Goal: Task Accomplishment & Management: Use online tool/utility

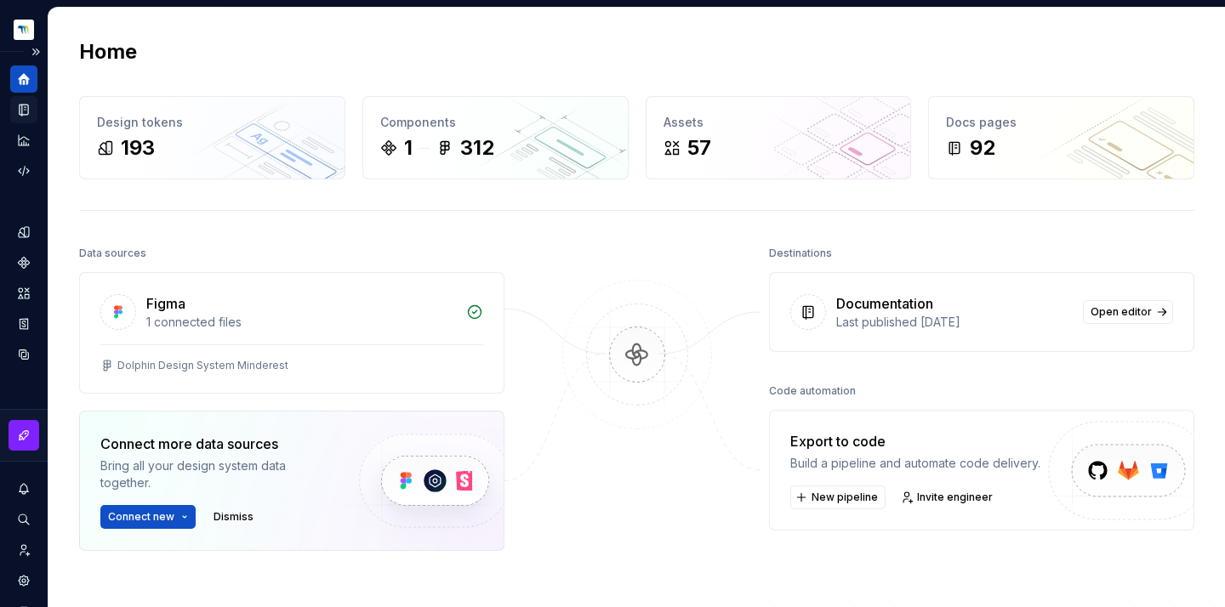
click at [20, 108] on icon "Documentation" at bounding box center [24, 110] width 9 height 11
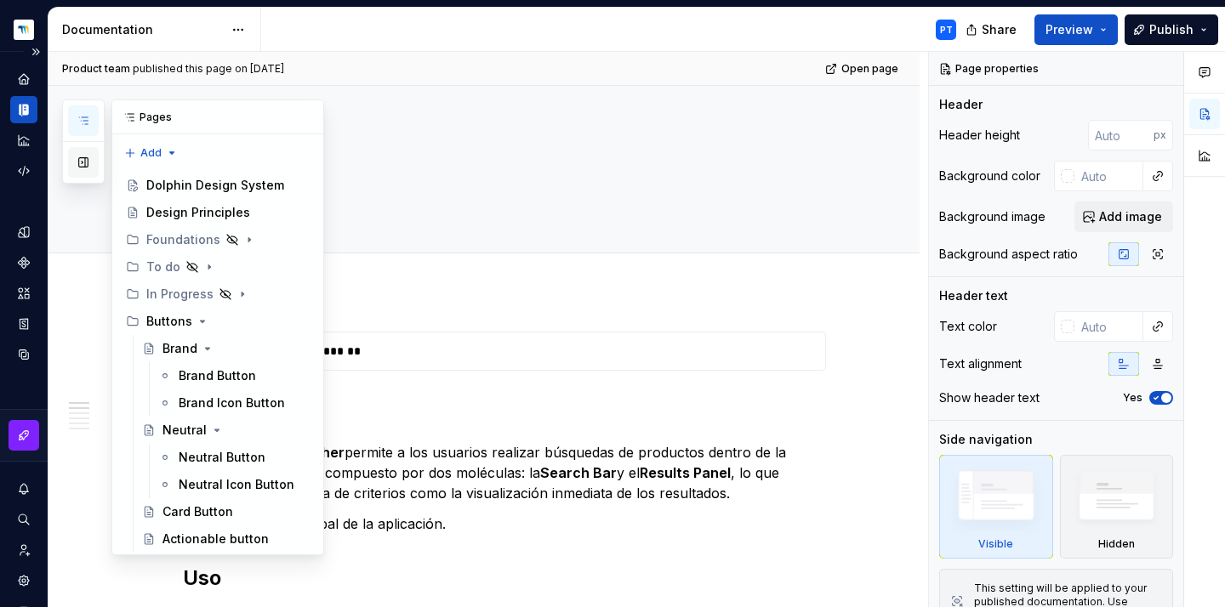
click at [80, 162] on button "button" at bounding box center [83, 162] width 31 height 31
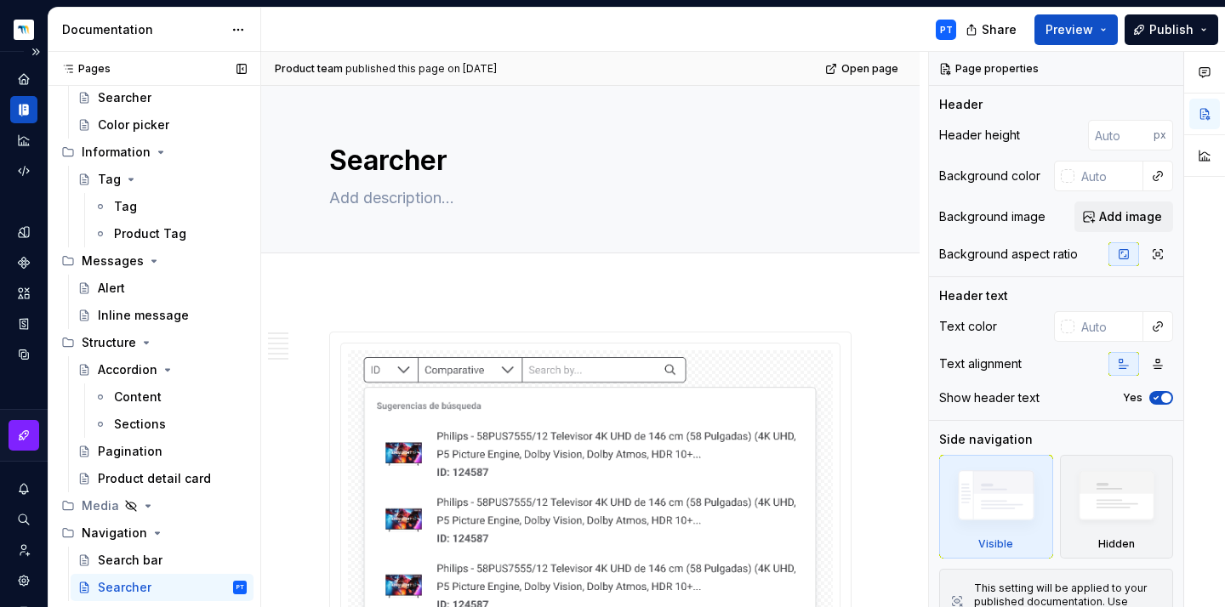
scroll to position [1118, 0]
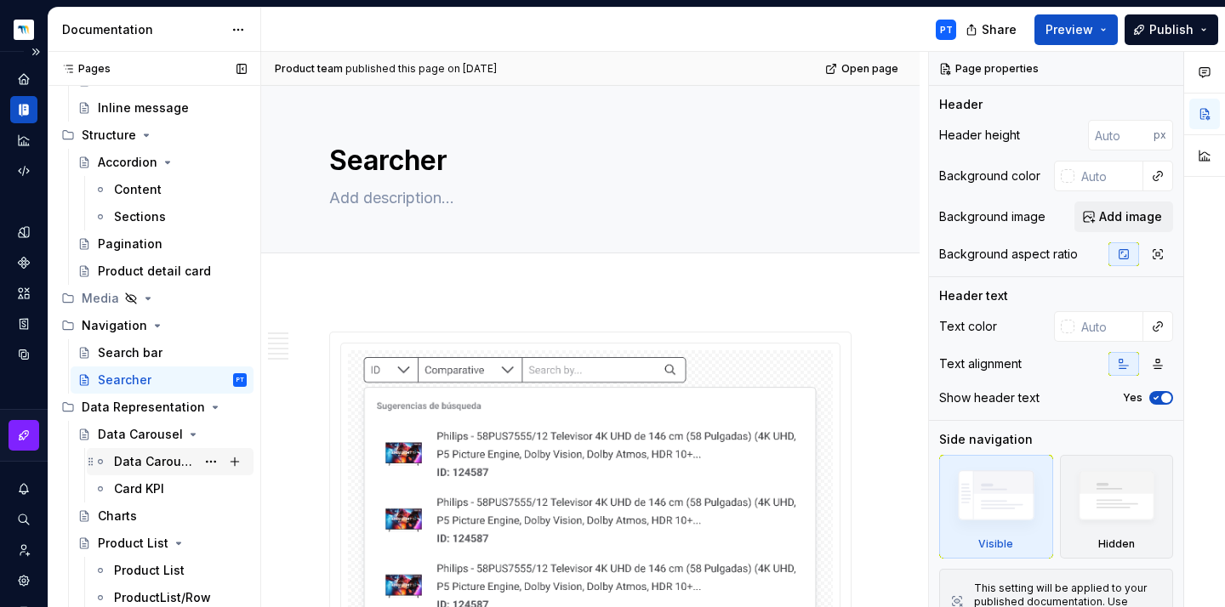
click at [147, 461] on div "Data Carousel" at bounding box center [155, 461] width 82 height 17
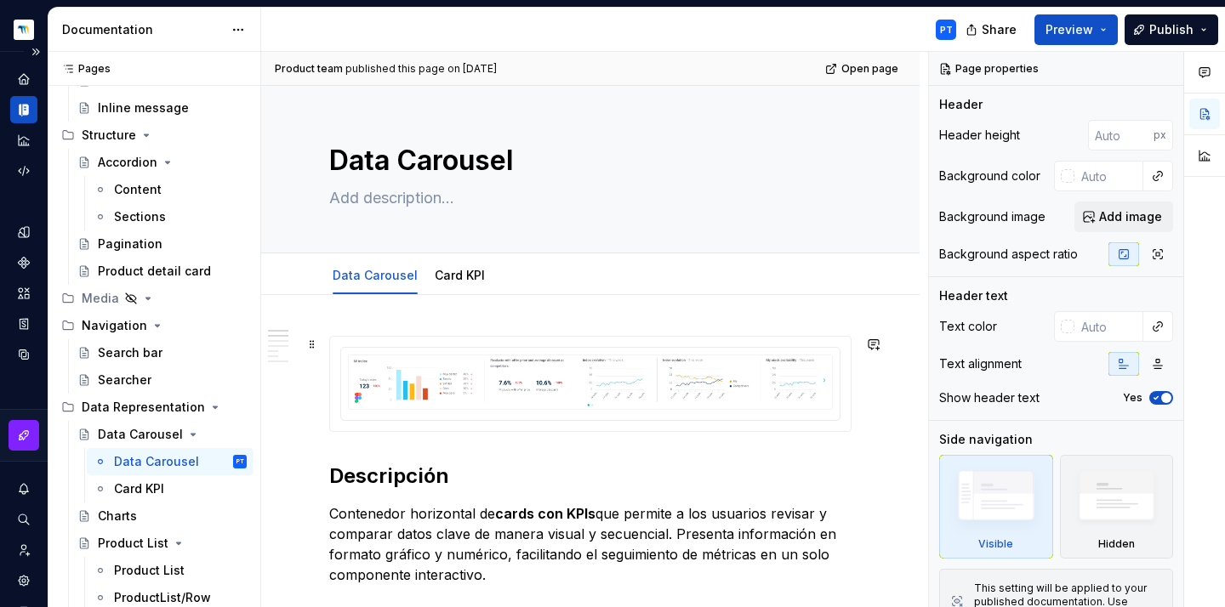
scroll to position [250, 0]
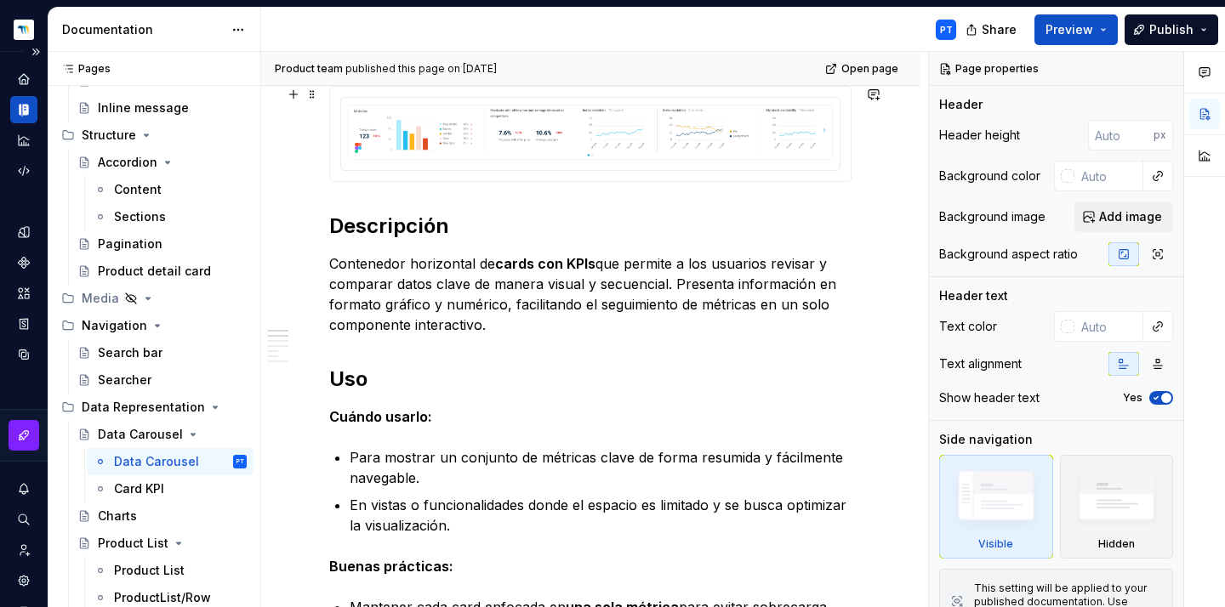
click at [497, 179] on div at bounding box center [590, 134] width 521 height 94
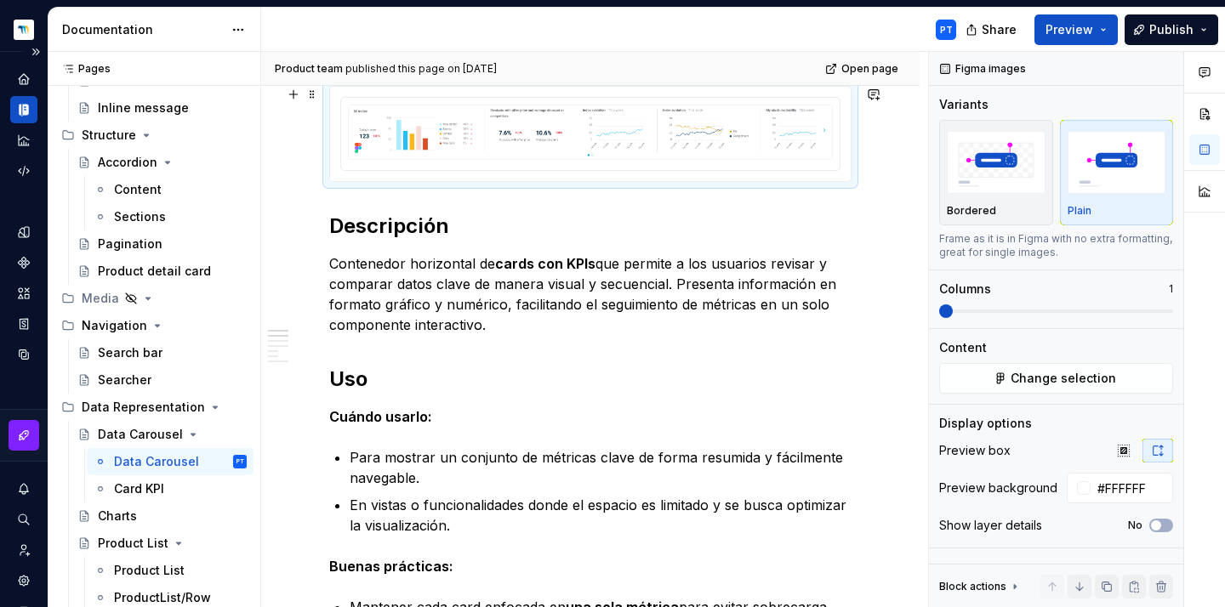
type textarea "*"
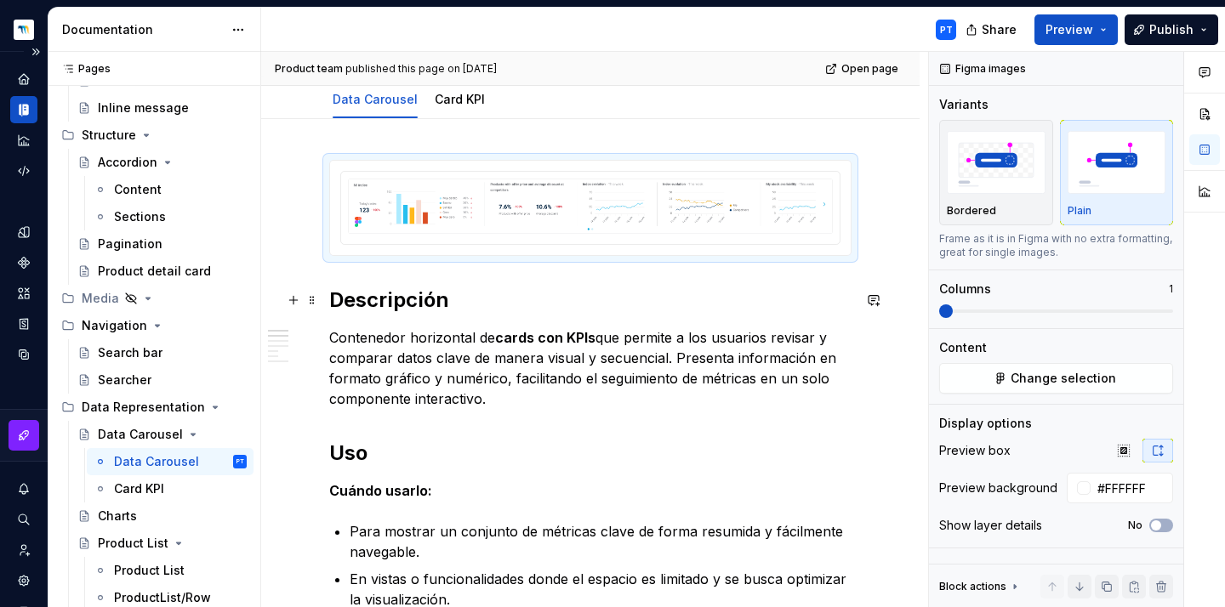
scroll to position [173, 0]
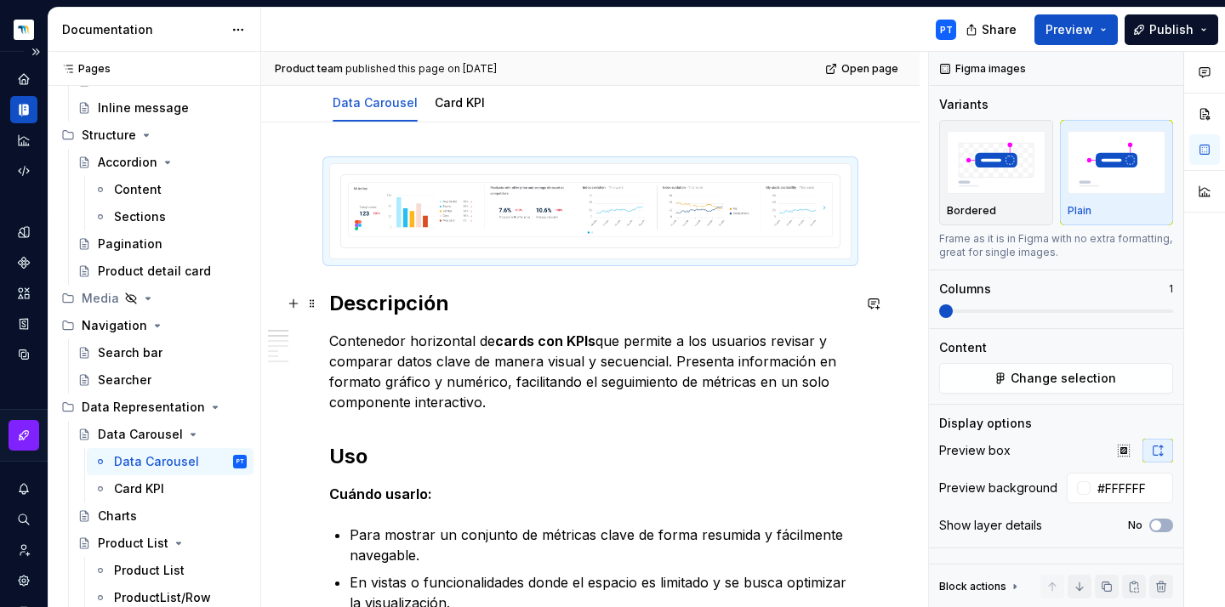
click at [515, 297] on h2 "Descripción" at bounding box center [590, 303] width 522 height 27
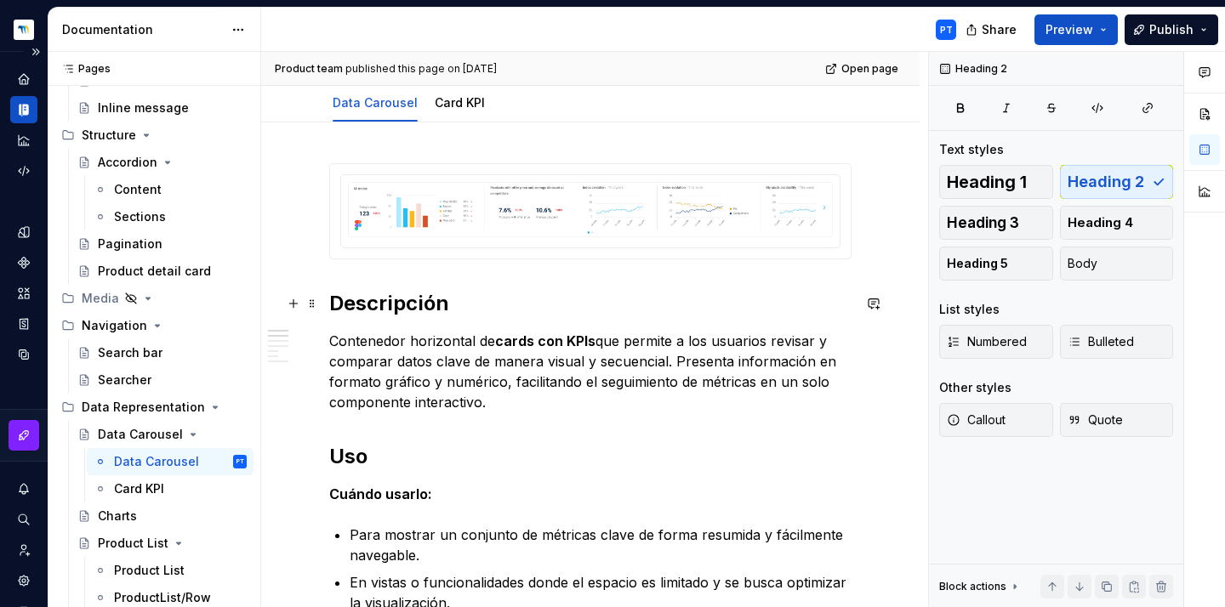
click at [331, 303] on h2 "Descripción" at bounding box center [590, 303] width 522 height 27
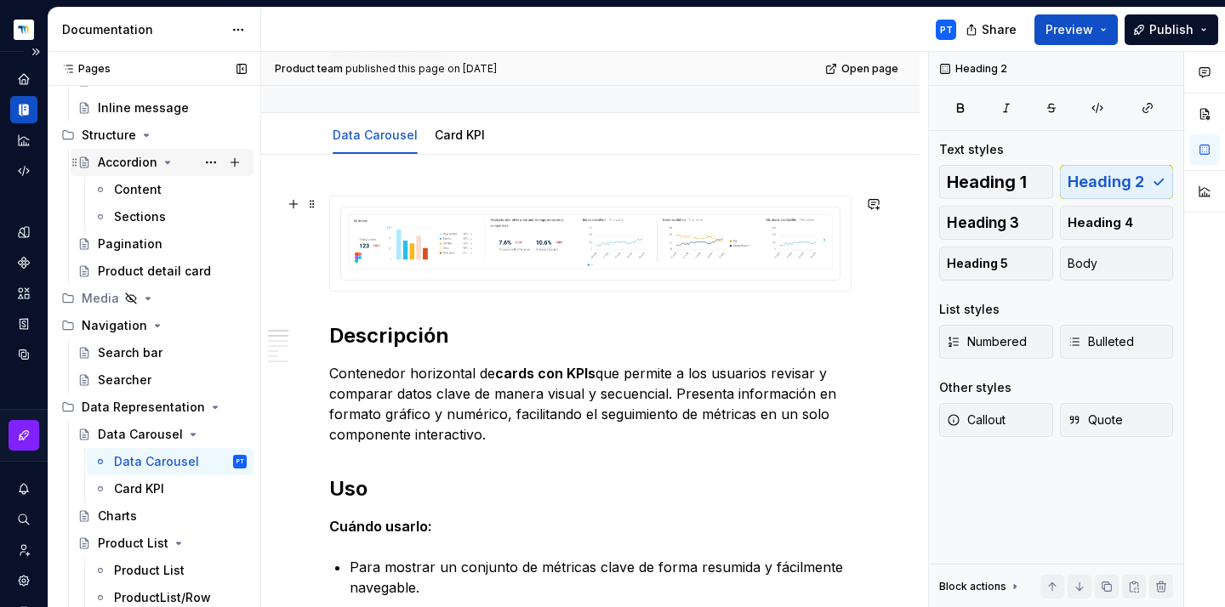
scroll to position [1114, 0]
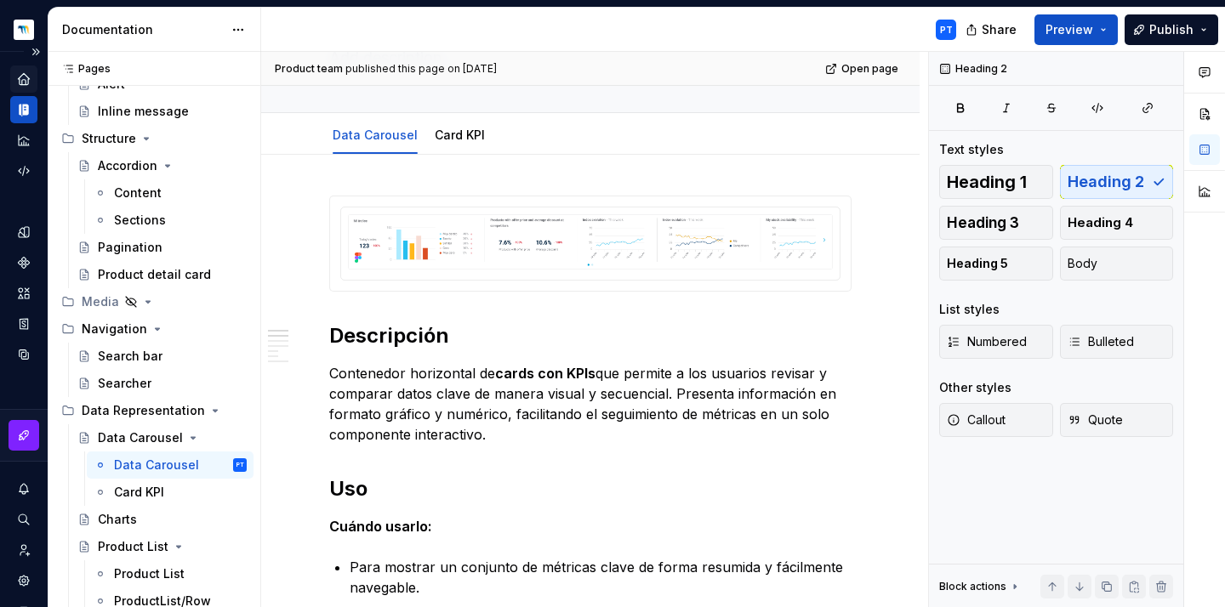
click at [23, 70] on div "Home" at bounding box center [23, 78] width 27 height 27
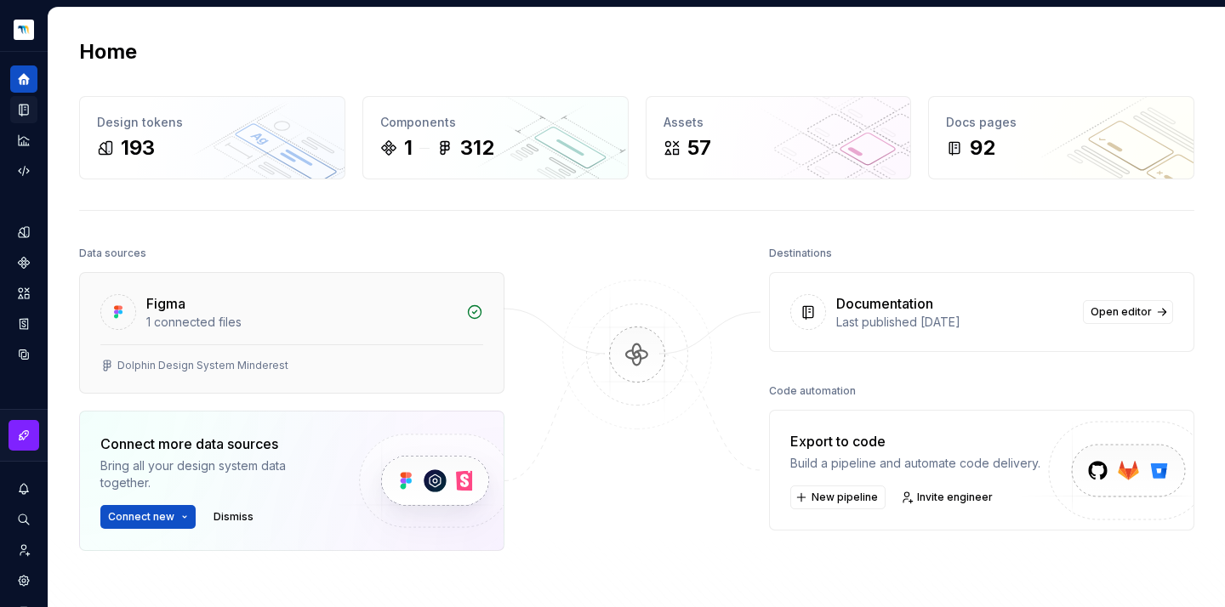
click at [295, 311] on div "Figma" at bounding box center [301, 303] width 310 height 20
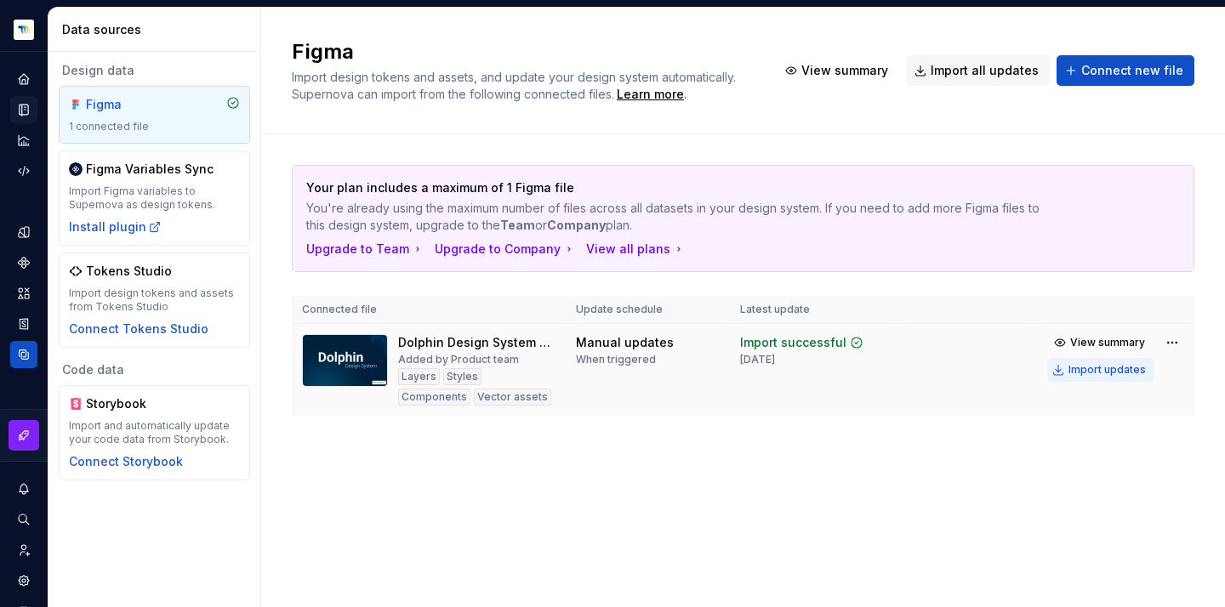
click at [1085, 379] on button "Import updates" at bounding box center [1100, 370] width 106 height 24
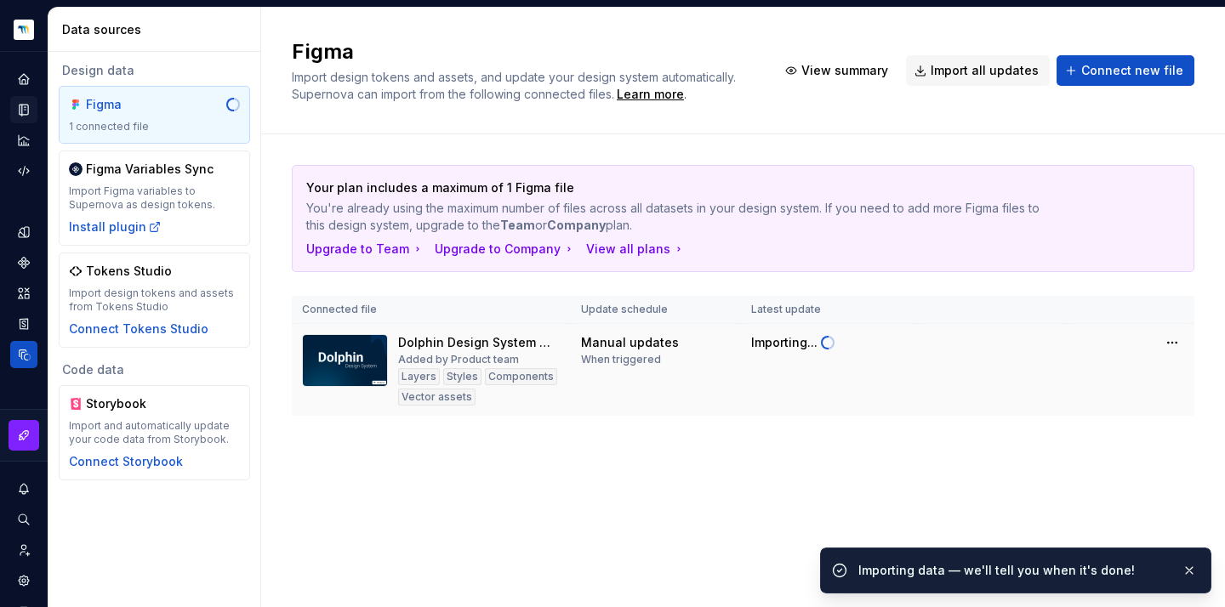
click at [1093, 373] on tbody "Dolphin Design System Minderest Added by Product team Layers Styles Components …" at bounding box center [743, 370] width 902 height 93
